Goal: Check status: Check status

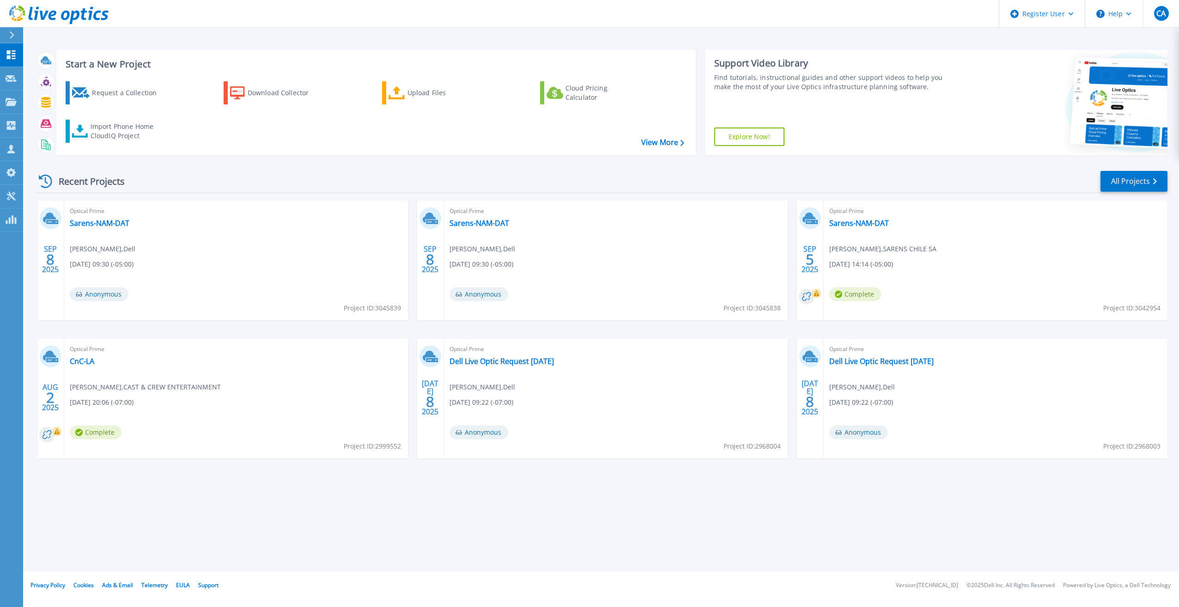
click at [80, 355] on div "Optical Prime CnC-LA Raj Goli , CAST & CREW ENTERTAINMENT 08/01/2025, 20:06 (-0…" at bounding box center [236, 399] width 344 height 120
click at [75, 366] on link "CnC-LA" at bounding box center [82, 361] width 24 height 9
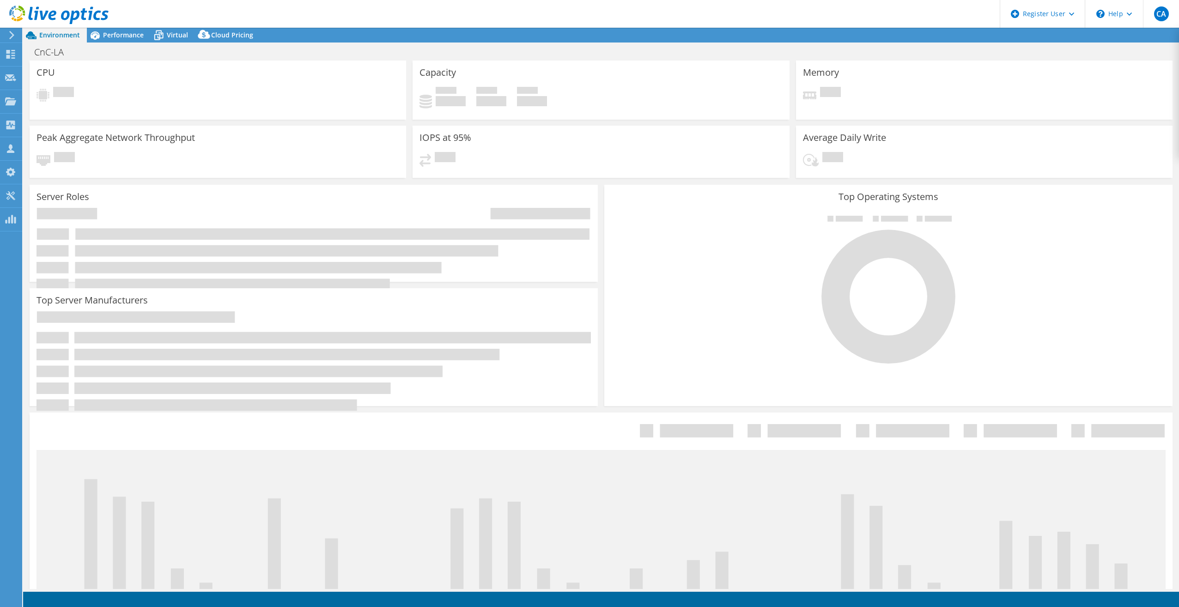
select select "USD"
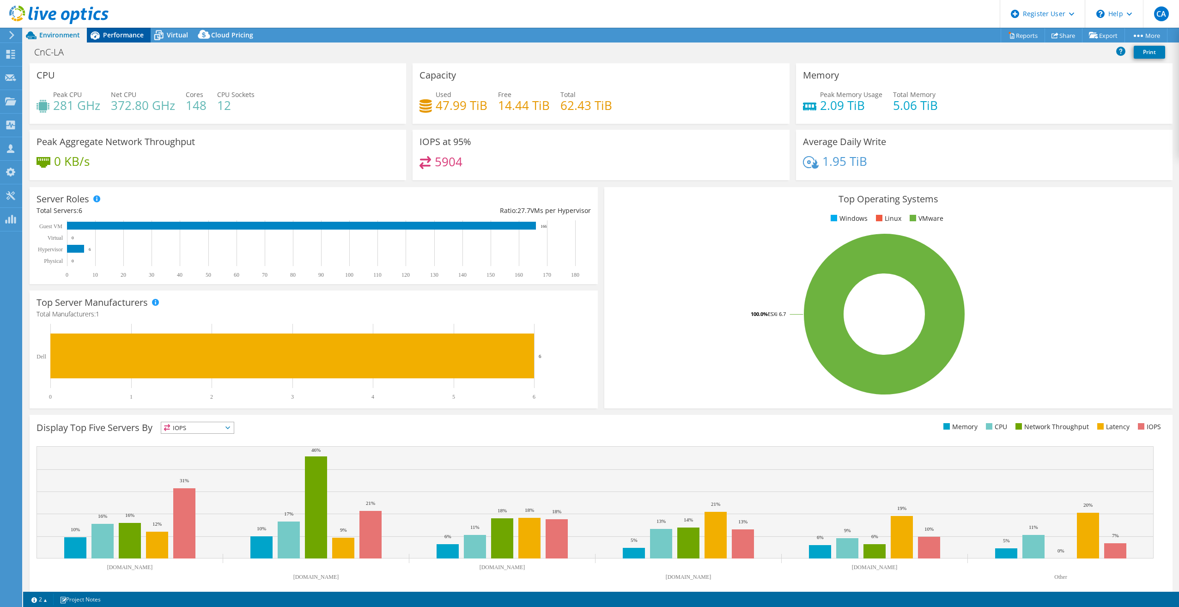
click at [132, 40] on div "Performance" at bounding box center [119, 35] width 64 height 15
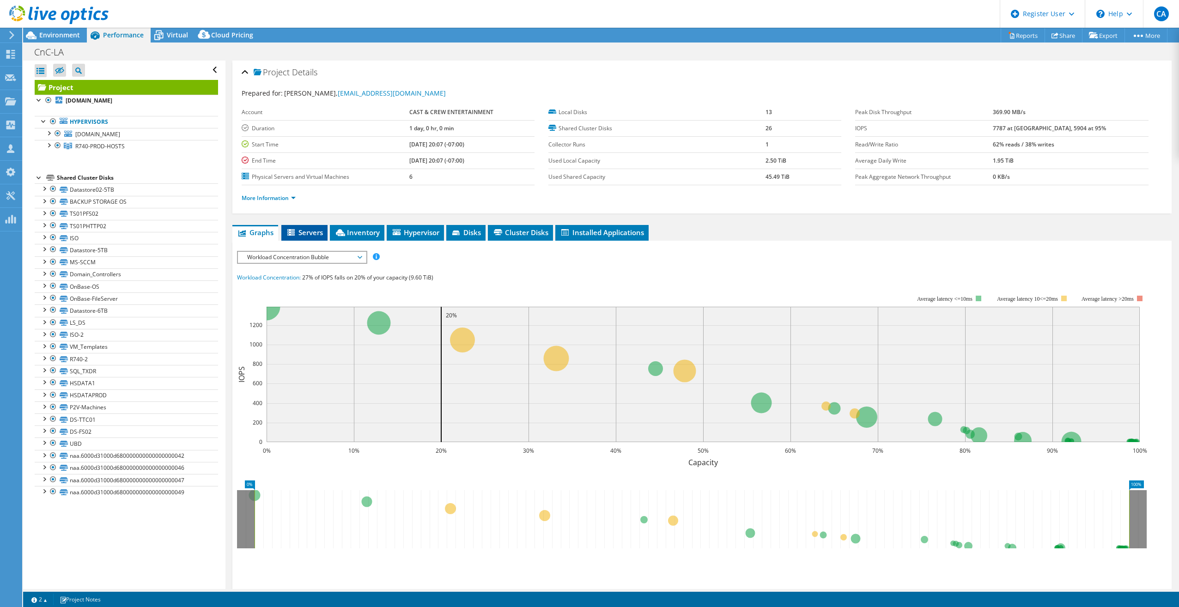
click at [318, 236] on span "Servers" at bounding box center [304, 232] width 37 height 9
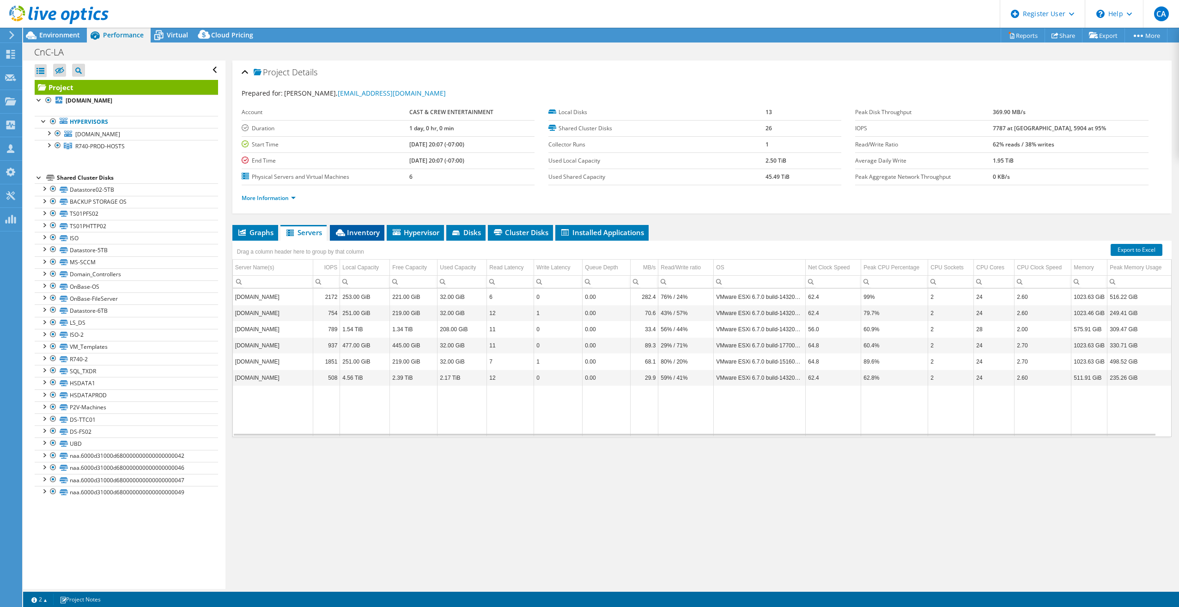
click at [341, 234] on icon at bounding box center [340, 232] width 9 height 7
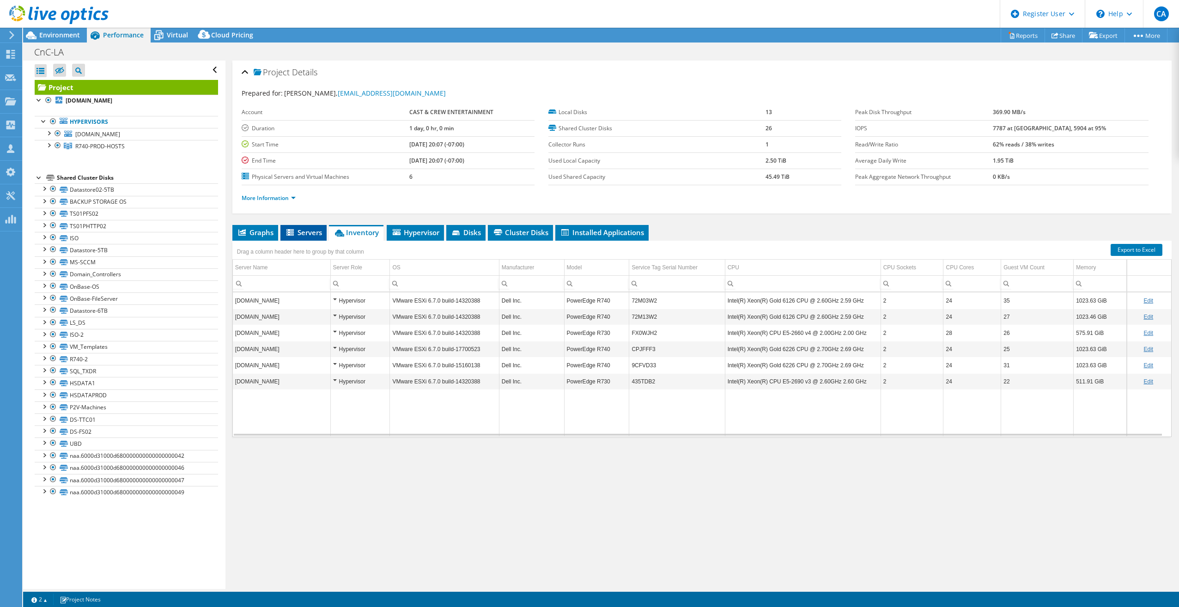
click at [318, 238] on li "Servers" at bounding box center [303, 233] width 46 height 16
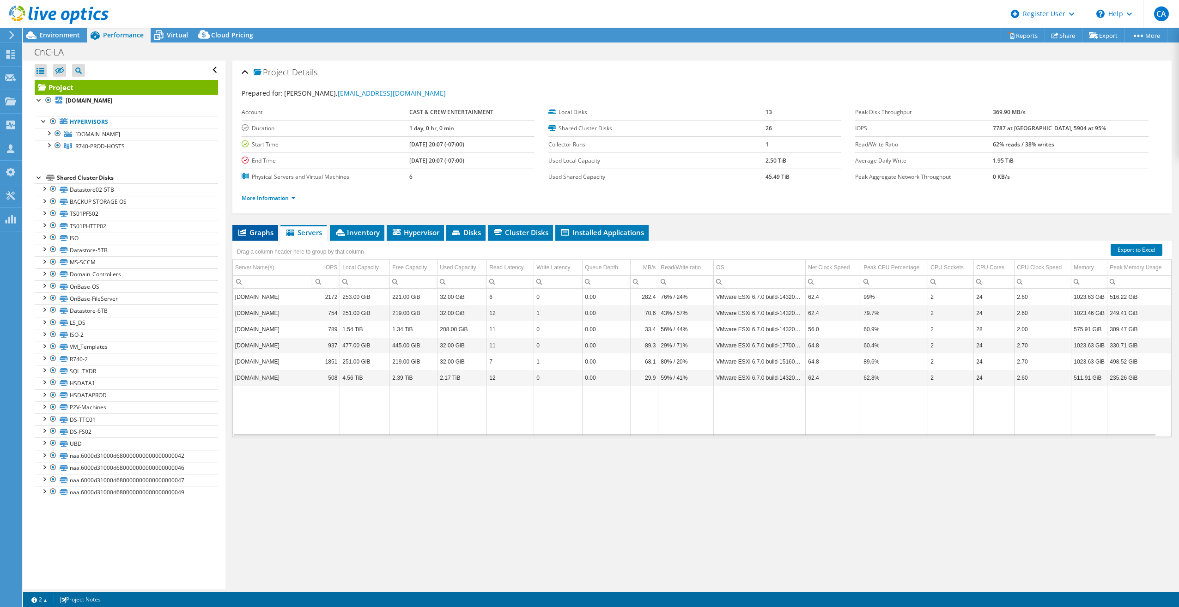
click at [274, 232] on li "Graphs" at bounding box center [255, 233] width 46 height 16
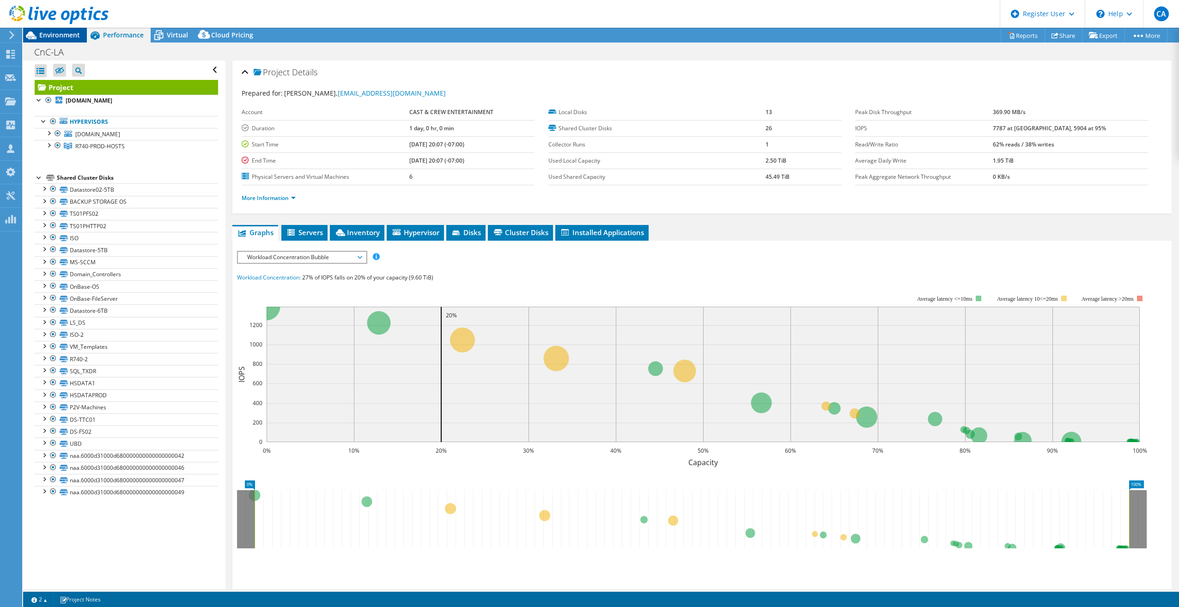
click at [72, 37] on span "Environment" at bounding box center [59, 34] width 41 height 9
